Goal: Task Accomplishment & Management: Manage account settings

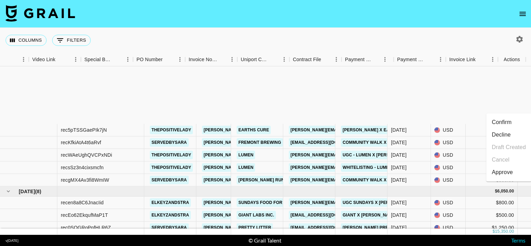
scroll to position [90, 628]
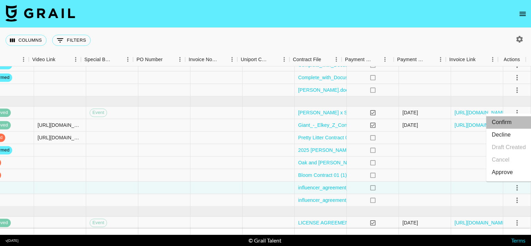
click at [503, 125] on li "Confirm" at bounding box center [508, 122] width 45 height 13
click at [513, 196] on icon "select merge strategy" at bounding box center [517, 200] width 8 height 8
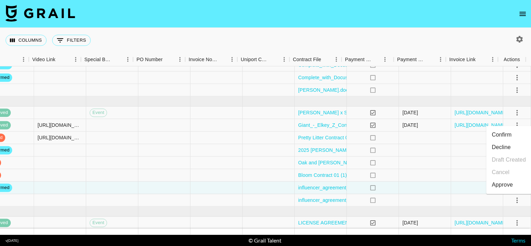
click at [503, 131] on li "Confirm" at bounding box center [508, 135] width 45 height 13
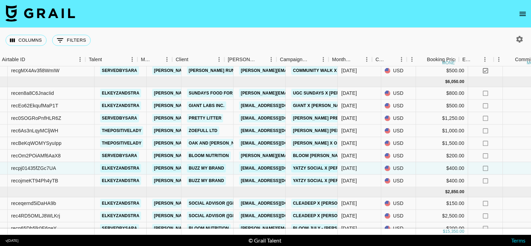
scroll to position [110, 0]
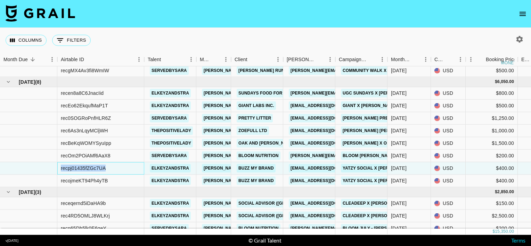
drag, startPoint x: 111, startPoint y: 167, endPoint x: 60, endPoint y: 167, distance: 51.1
click at [60, 167] on div "recpj01435fZGc7UA" at bounding box center [100, 168] width 87 height 13
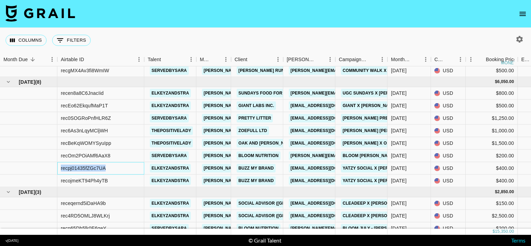
copy div "recpj01435fZGc7UA"
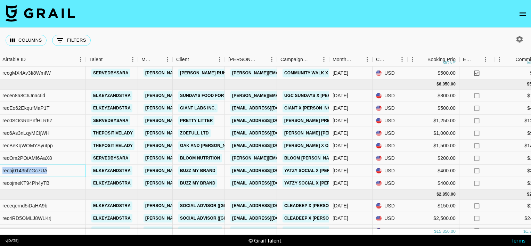
scroll to position [107, 0]
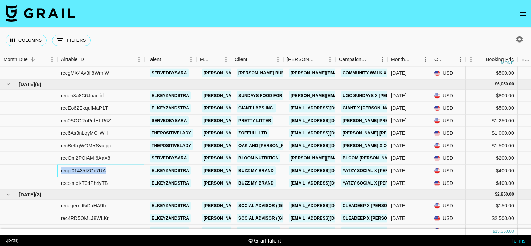
copy div "recpj01435fZGc7UA"
click at [102, 183] on div "recojmeKT94Ph4yTB" at bounding box center [84, 183] width 47 height 7
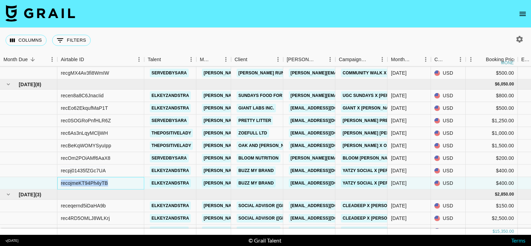
click at [102, 183] on div "recojmeKT94Ph4yTB" at bounding box center [84, 183] width 47 height 7
copy div "recojmeKT94Ph4yTB"
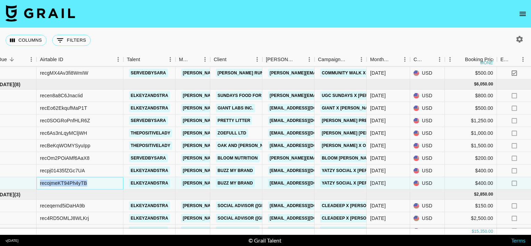
scroll to position [85, 21]
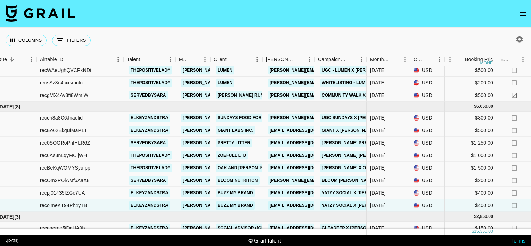
click at [209, 33] on div "Columns 0 Filters + Booking" at bounding box center [265, 40] width 531 height 25
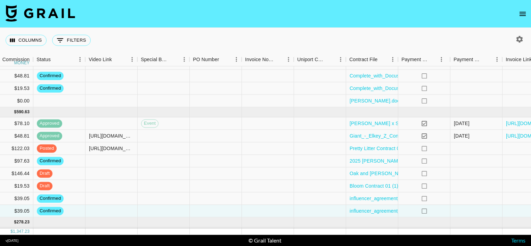
scroll to position [79, 628]
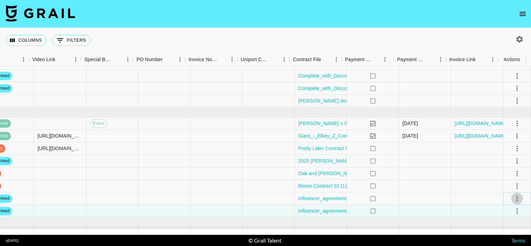
click at [513, 195] on icon "select merge strategy" at bounding box center [517, 198] width 8 height 8
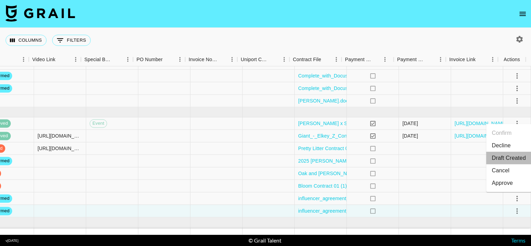
click at [502, 155] on li "Draft Created" at bounding box center [508, 158] width 45 height 13
click at [514, 209] on icon "select merge strategy" at bounding box center [517, 211] width 8 height 8
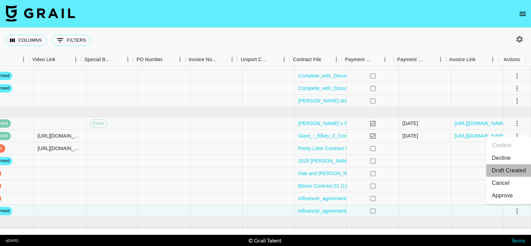
click at [508, 171] on li "Draft Created" at bounding box center [508, 170] width 45 height 13
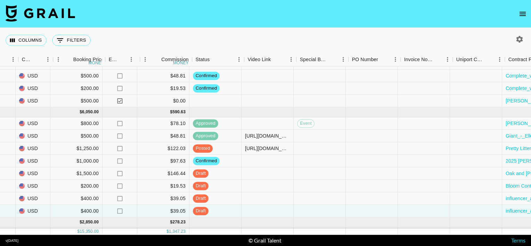
scroll to position [79, 411]
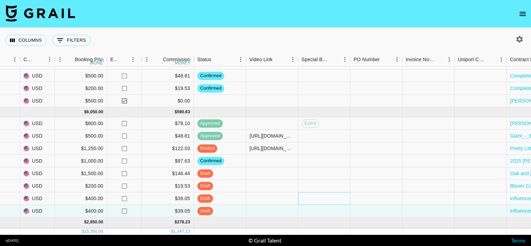
click at [316, 199] on div at bounding box center [324, 199] width 52 height 13
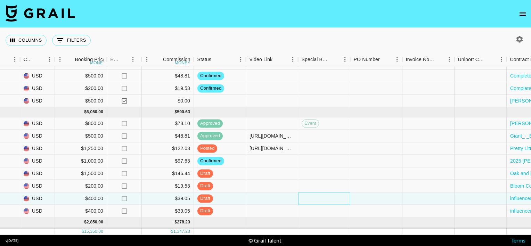
click at [316, 199] on div at bounding box center [324, 199] width 52 height 13
click at [316, 199] on body "Columns 0 Filters + Booking Month Due Airtable ID Talent Manager Client [PERSON…" at bounding box center [265, 123] width 531 height 246
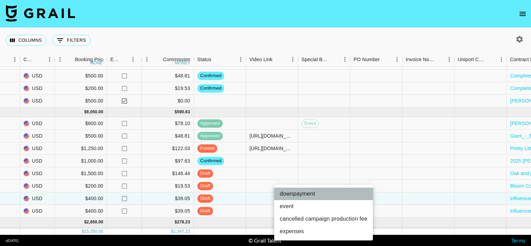
click at [317, 198] on li "downpayment" at bounding box center [323, 194] width 99 height 13
click at [292, 32] on div at bounding box center [265, 123] width 531 height 246
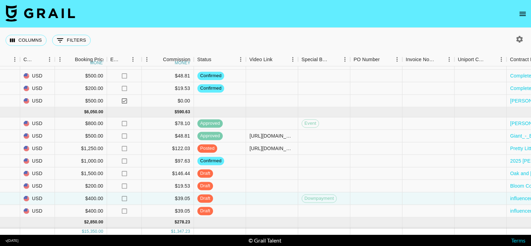
click at [291, 27] on nav at bounding box center [265, 14] width 531 height 28
click at [405, 39] on div "Columns 0 Filters + Booking" at bounding box center [265, 40] width 531 height 25
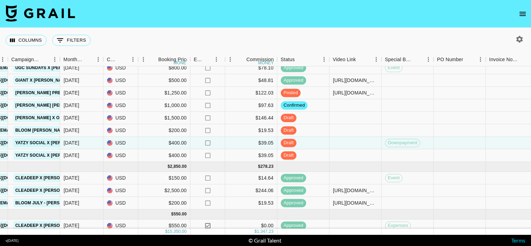
scroll to position [127, 327]
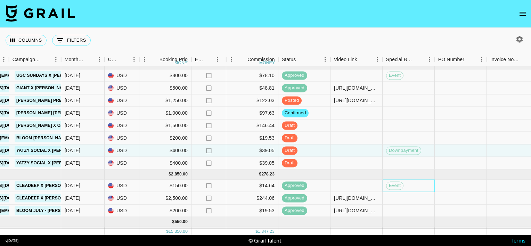
click at [406, 185] on div "Event" at bounding box center [409, 186] width 52 height 13
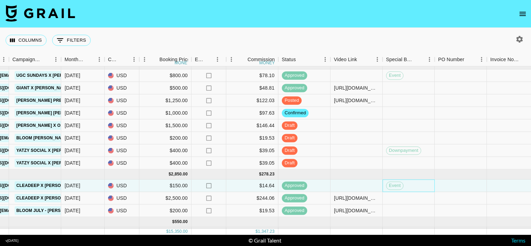
click at [406, 185] on div "Event" at bounding box center [409, 186] width 52 height 13
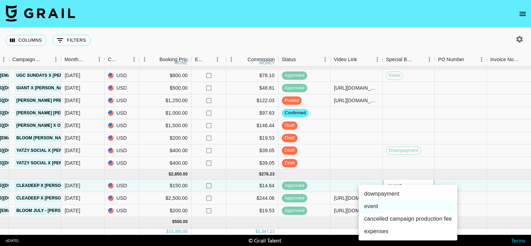
click at [401, 40] on div at bounding box center [265, 123] width 531 height 246
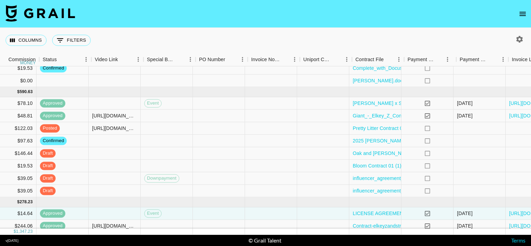
scroll to position [99, 628]
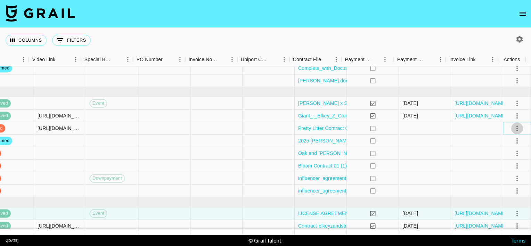
click at [513, 130] on icon "select merge strategy" at bounding box center [517, 128] width 8 height 8
click at [508, 190] on div "Approve" at bounding box center [502, 193] width 21 height 8
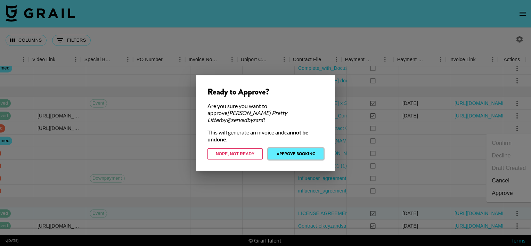
click at [298, 151] on button "Approve Booking" at bounding box center [295, 153] width 55 height 11
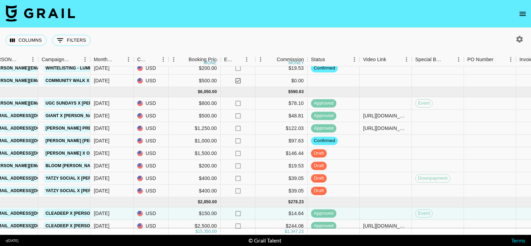
scroll to position [0, 297]
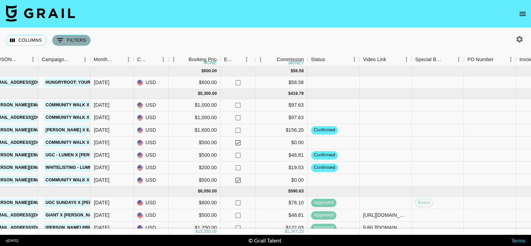
click at [74, 43] on button "0 Filters" at bounding box center [71, 40] width 39 height 11
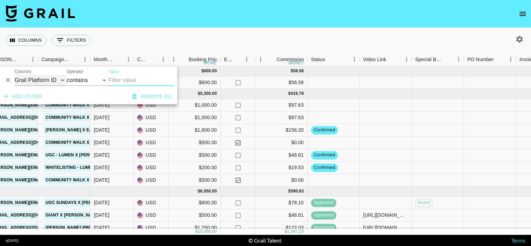
click at [50, 83] on select "Grail Platform ID Airtable ID Talent Manager Client [PERSON_NAME] Campaign (Typ…" at bounding box center [41, 80] width 52 height 11
select select "talentName"
click at [15, 75] on select "Grail Platform ID Airtable ID Talent Manager Client [PERSON_NAME] Campaign (Typ…" at bounding box center [41, 80] width 52 height 11
click at [121, 79] on input "Value" at bounding box center [141, 80] width 66 height 11
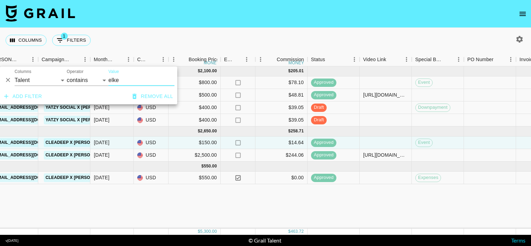
click at [127, 80] on input "elke" at bounding box center [141, 80] width 66 height 11
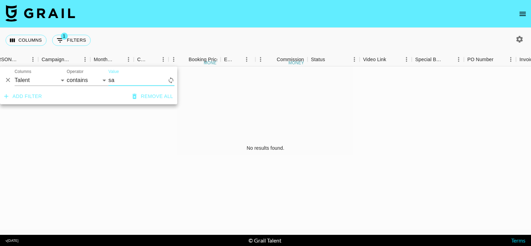
type input "s"
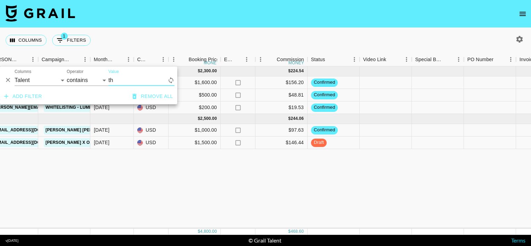
type input "t"
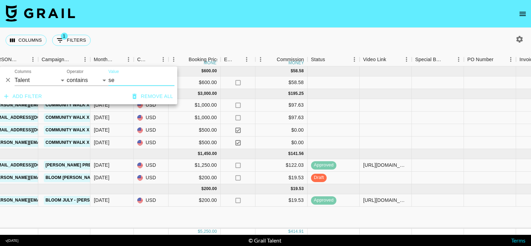
type input "s"
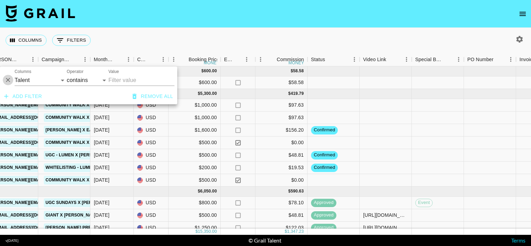
click at [7, 79] on icon "Delete" at bounding box center [8, 80] width 7 height 7
select select "id"
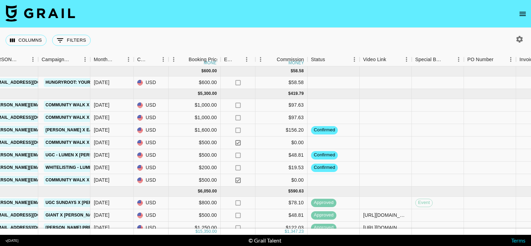
click at [178, 27] on nav at bounding box center [265, 14] width 531 height 28
click at [262, 148] on div "$0.00" at bounding box center [282, 143] width 52 height 13
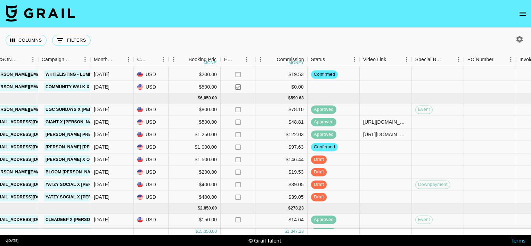
scroll to position [94, 297]
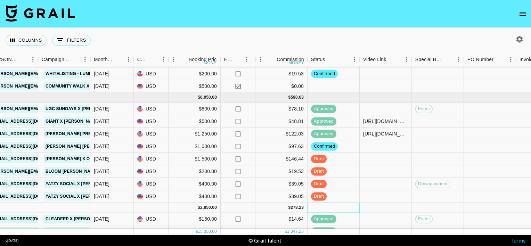
drag, startPoint x: 262, startPoint y: 148, endPoint x: 349, endPoint y: 204, distance: 104.4
click at [349, 204] on div at bounding box center [334, 208] width 52 height 10
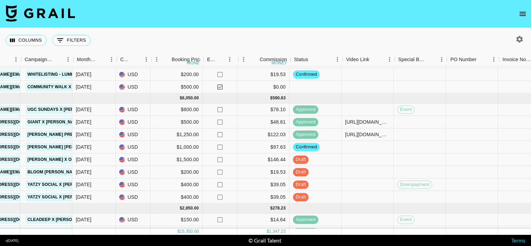
scroll to position [93, 316]
